Goal: Navigation & Orientation: Find specific page/section

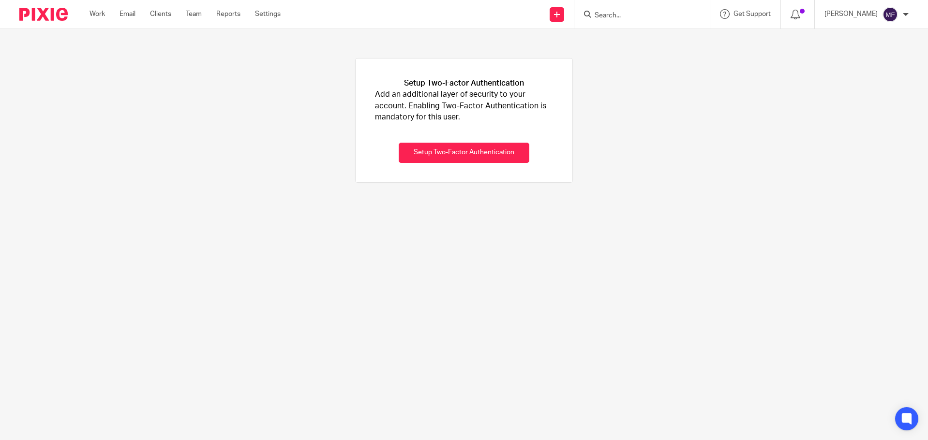
click at [47, 10] on img at bounding box center [43, 14] width 48 height 13
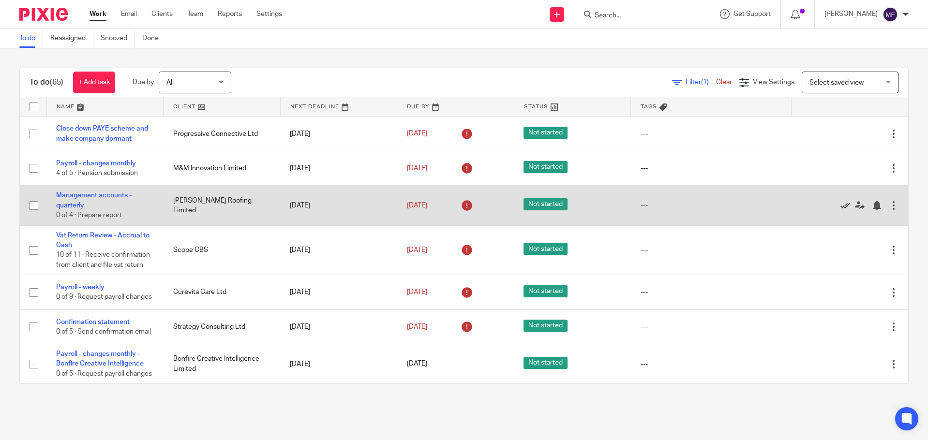
click at [841, 203] on icon at bounding box center [846, 206] width 10 height 10
